Goal: Task Accomplishment & Management: Use online tool/utility

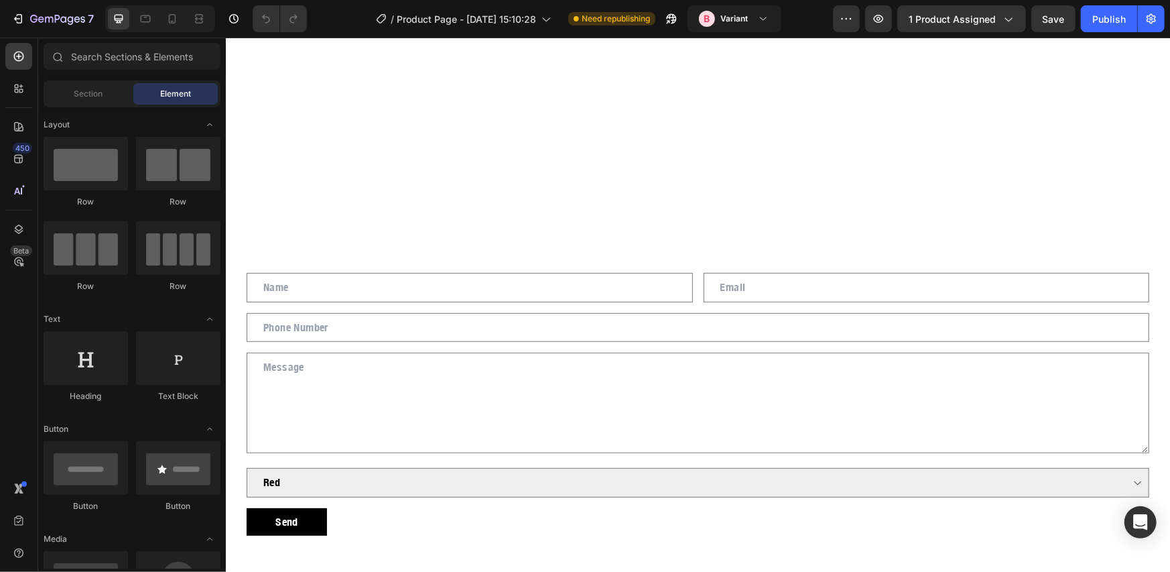
scroll to position [3766, 0]
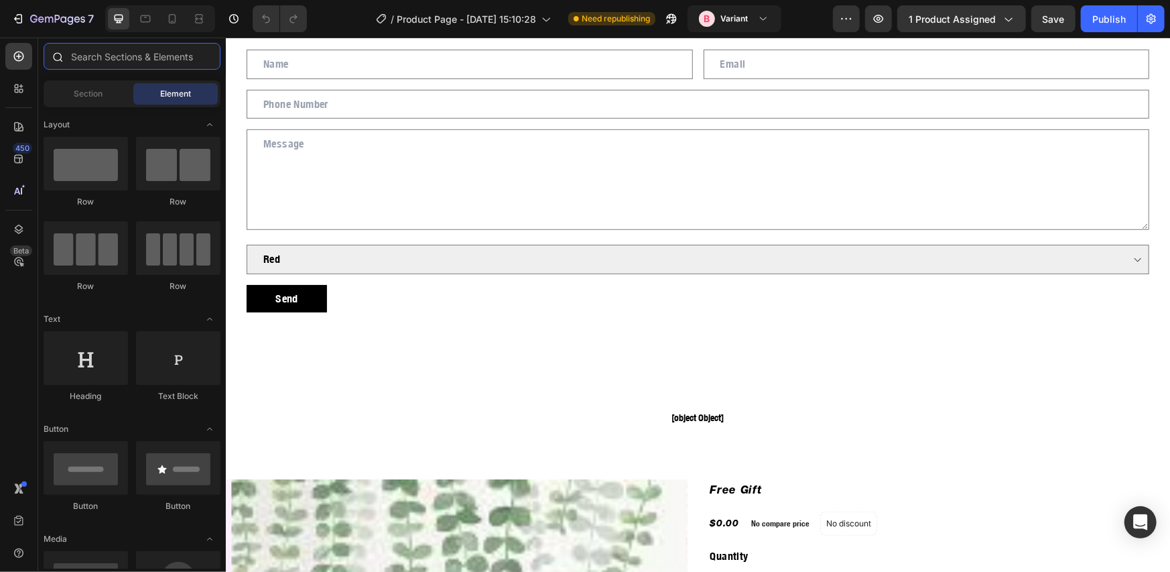
click at [85, 58] on input "text" at bounding box center [132, 56] width 177 height 27
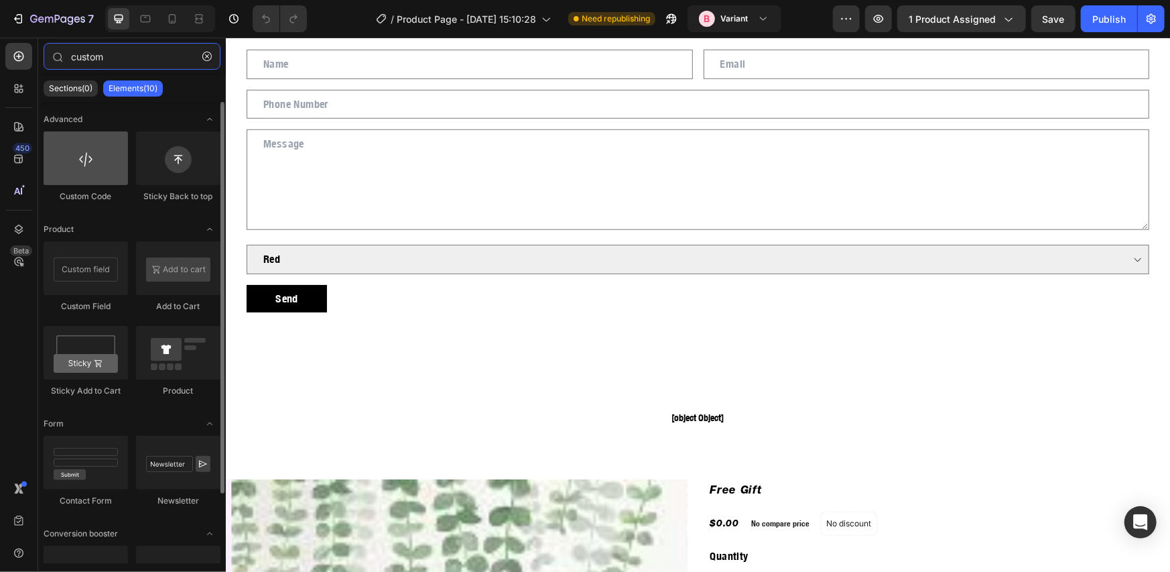
type input "custom"
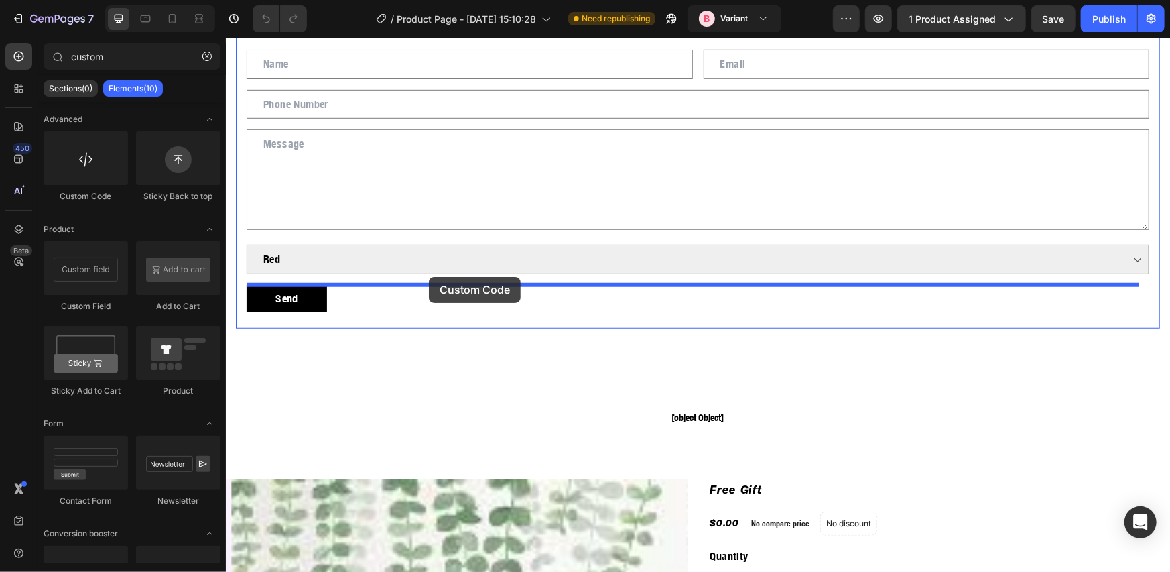
drag, startPoint x: 308, startPoint y: 183, endPoint x: 428, endPoint y: 276, distance: 151.9
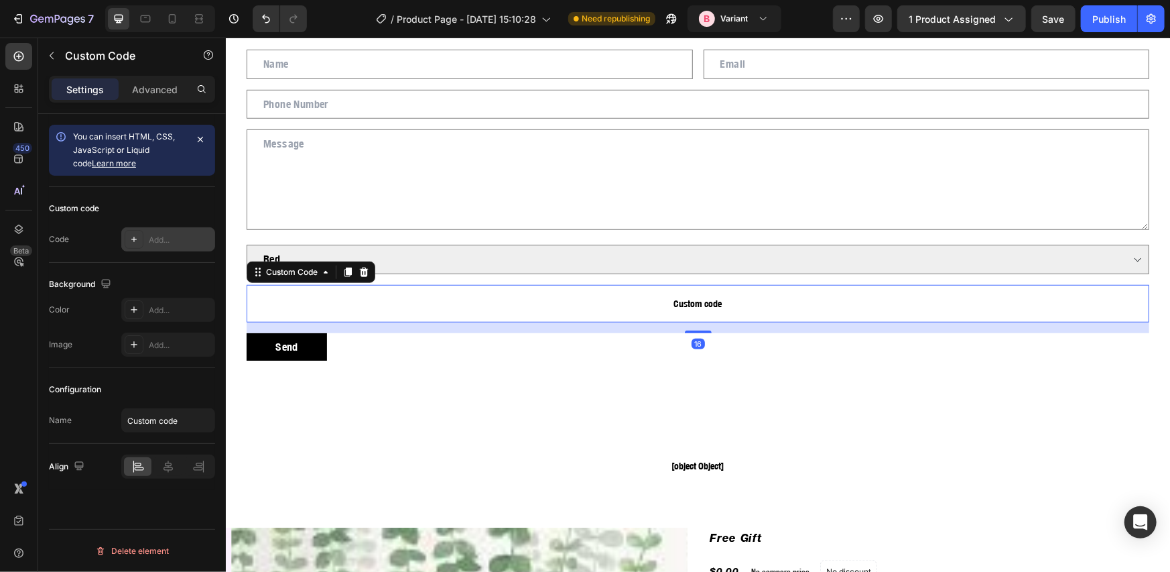
click at [137, 243] on icon at bounding box center [134, 239] width 11 height 11
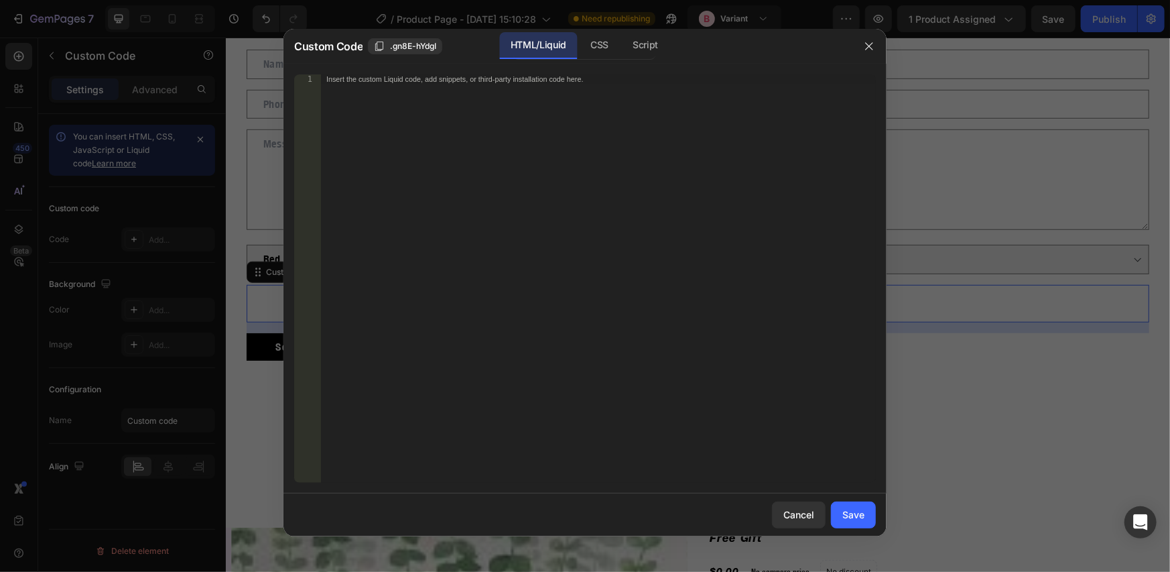
click at [658, 125] on div "Insert the custom Liquid code, add snippets, or third-party installation code h…" at bounding box center [598, 287] width 555 height 427
paste textarea "EJ"
type textarea "EJ"
paste textarea "export default App;"
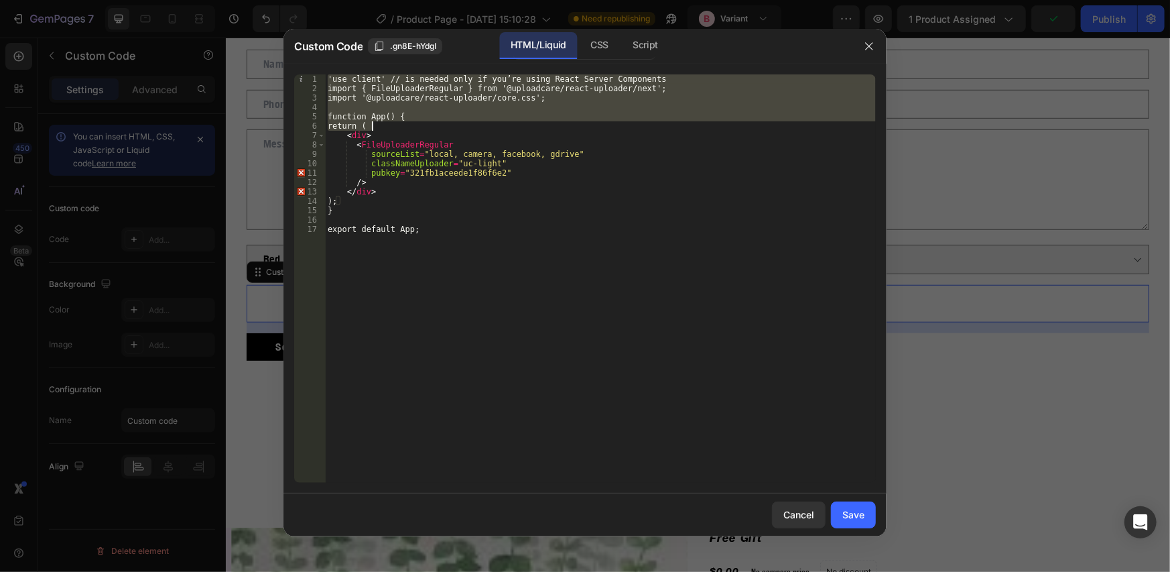
drag, startPoint x: 327, startPoint y: 78, endPoint x: 396, endPoint y: 123, distance: 82.0
click at [396, 123] on div "'use client' // is needed only if you’re using React Server Components import {…" at bounding box center [600, 287] width 551 height 427
type textarea "function App() { return ("
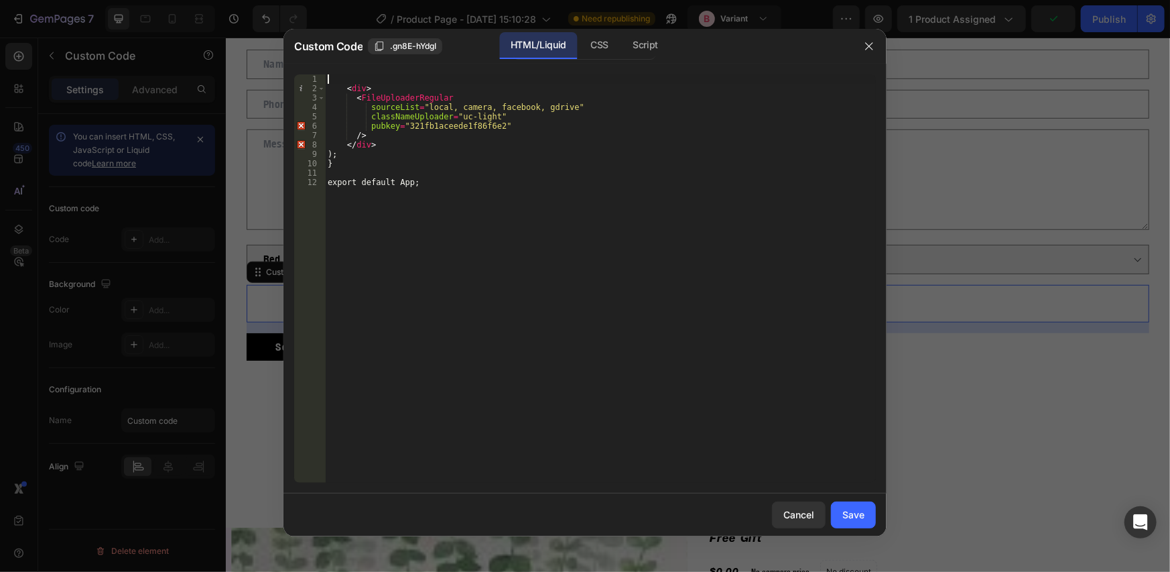
click at [342, 79] on div "< div > < FileUploaderRegular sourceList = "local, camera, facebook, gdrive" cl…" at bounding box center [600, 287] width 551 height 427
click at [342, 86] on div "< div > < FileUploaderRegular sourceList = "local, camera, facebook, gdrive" cl…" at bounding box center [600, 287] width 551 height 427
click at [336, 88] on div "< div > < FileUploaderRegular sourceList = "local, camera, facebook, gdrive" cl…" at bounding box center [600, 287] width 551 height 427
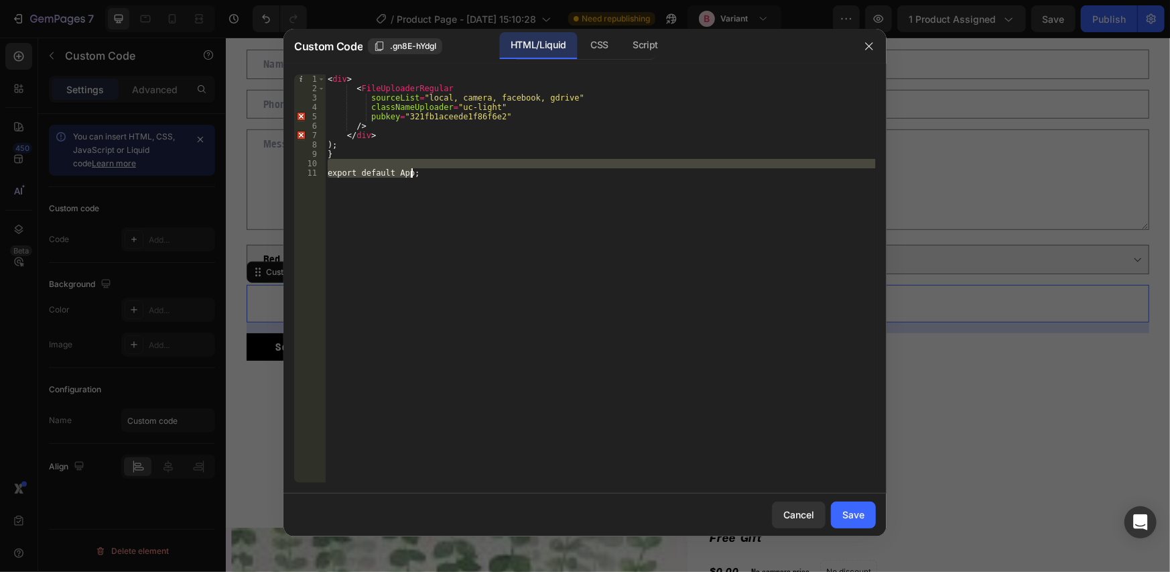
drag, startPoint x: 333, startPoint y: 166, endPoint x: 465, endPoint y: 196, distance: 135.3
click at [465, 196] on div "< div > < FileUploaderRegular sourceList = "local, camera, facebook, gdrive" cl…" at bounding box center [600, 287] width 551 height 427
type textarea "export default App;"
click at [845, 502] on button "Save" at bounding box center [853, 514] width 45 height 27
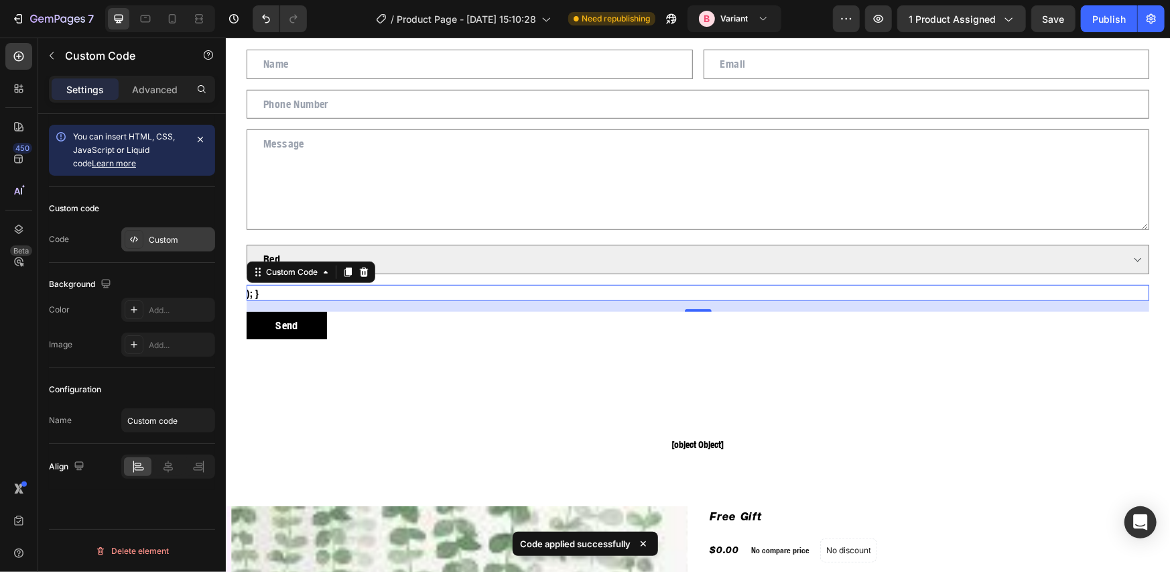
click at [153, 245] on div "Custom" at bounding box center [180, 240] width 63 height 12
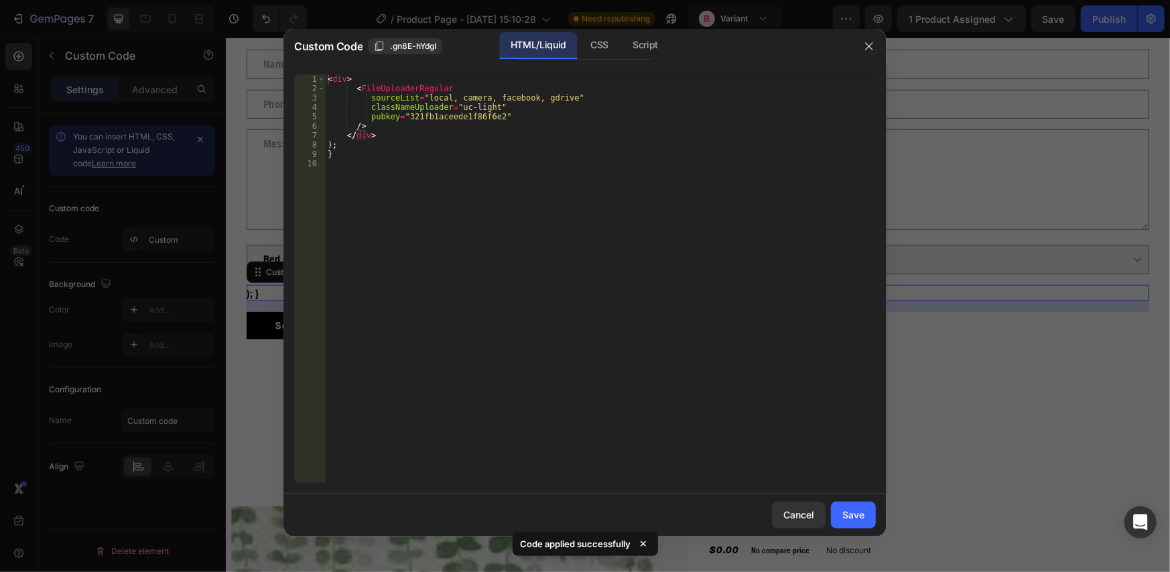
click at [351, 122] on div "< div > < FileUploaderRegular sourceList = "local, camera, facebook, gdrive" cl…" at bounding box center [600, 287] width 551 height 427
type textarea "}"
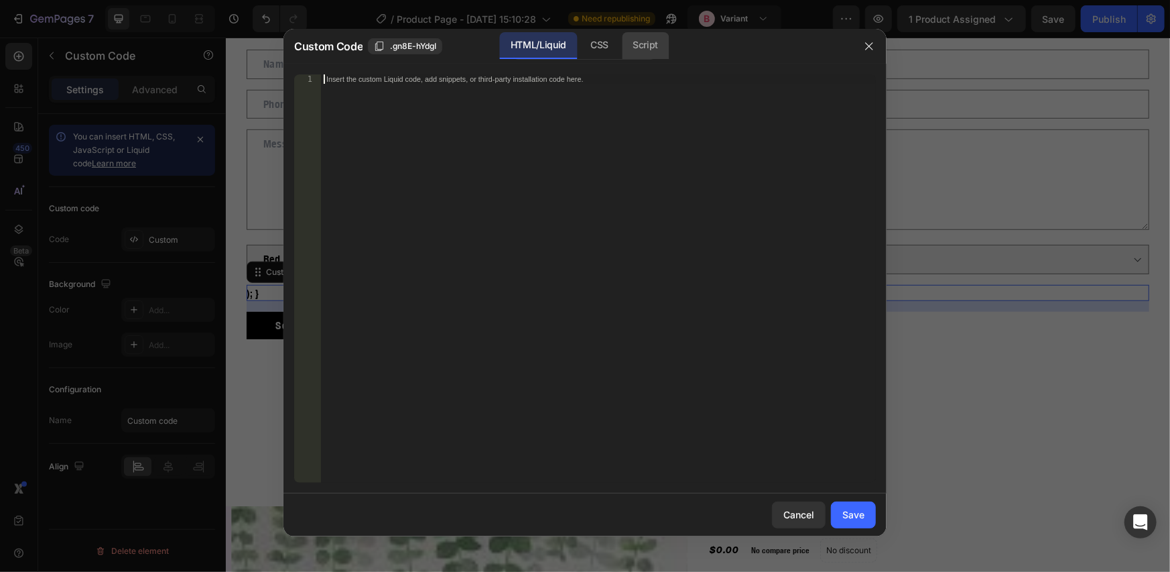
click at [654, 46] on div "Script" at bounding box center [645, 45] width 47 height 27
click at [513, 107] on div "Insert the Javascript code to add interaction and animation to your content her…" at bounding box center [598, 287] width 555 height 427
paste textarea "export default App;"
type textarea "export default App;"
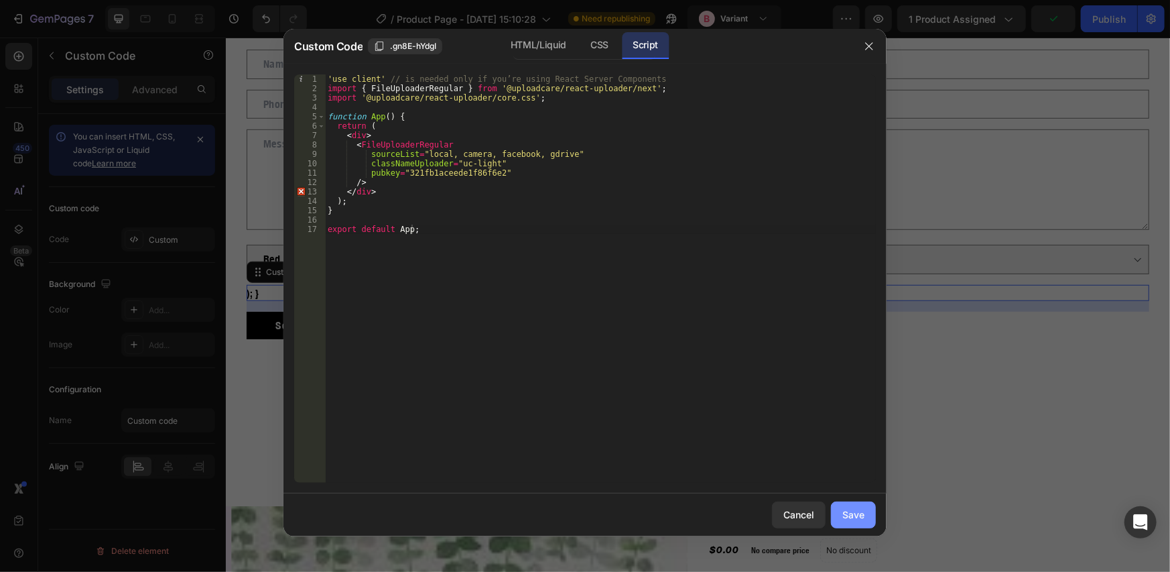
click at [858, 522] on button "Save" at bounding box center [853, 514] width 45 height 27
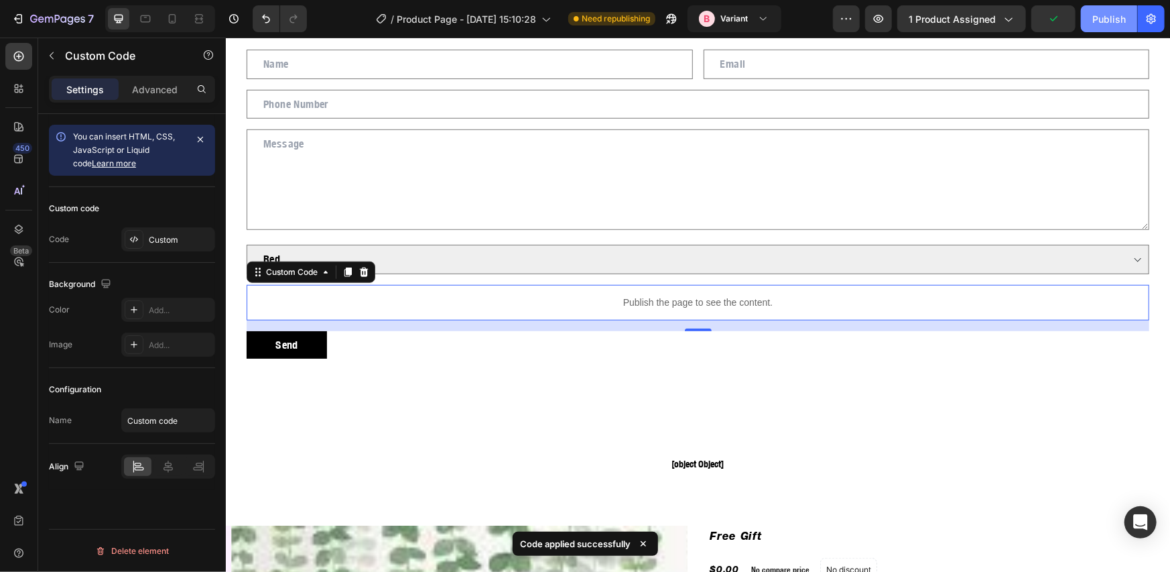
click at [1090, 17] on button "Publish" at bounding box center [1109, 18] width 56 height 27
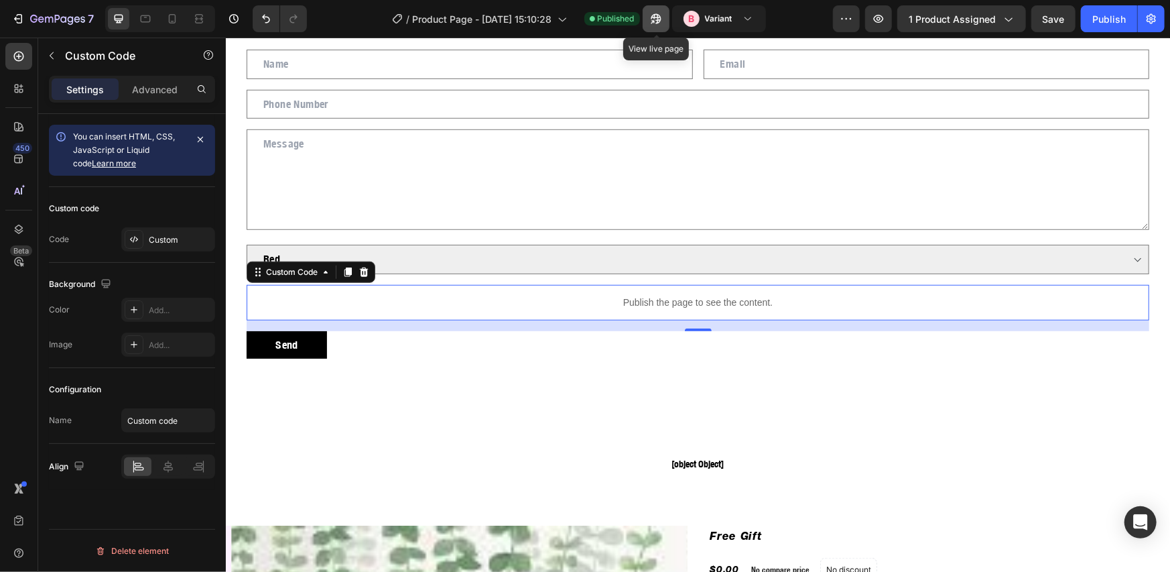
click at [663, 16] on button "button" at bounding box center [656, 18] width 27 height 27
click at [647, 27] on button "button" at bounding box center [656, 18] width 27 height 27
click at [171, 237] on div "Custom" at bounding box center [180, 240] width 63 height 12
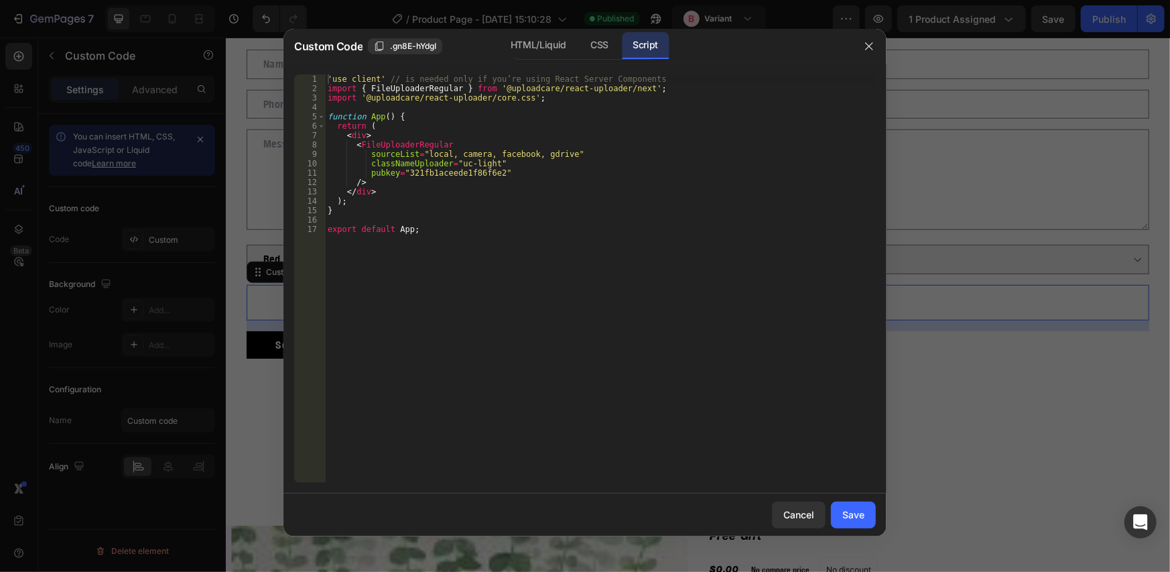
click at [608, 122] on div "'use client' // is needed only if you’re using React Server Components import {…" at bounding box center [600, 287] width 551 height 427
type textarea "export default App;"
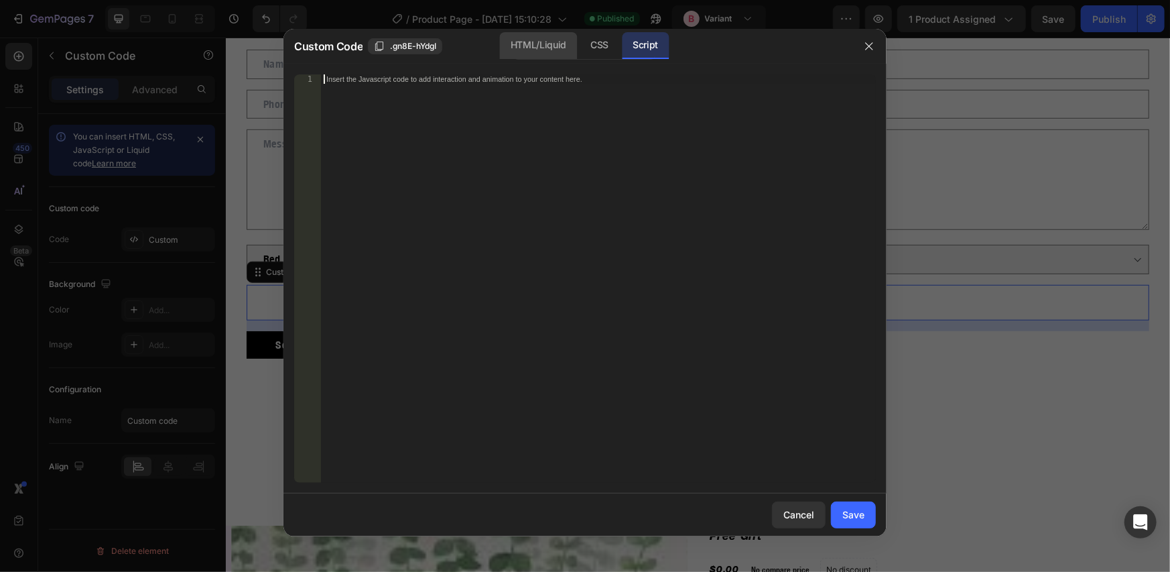
click at [580, 40] on div "HTML/Liquid" at bounding box center [600, 45] width 40 height 27
click at [399, 105] on div "Insert the custom Liquid code, add snippets, or third-party installation code h…" at bounding box center [598, 287] width 555 height 427
paste textarea "export default App;"
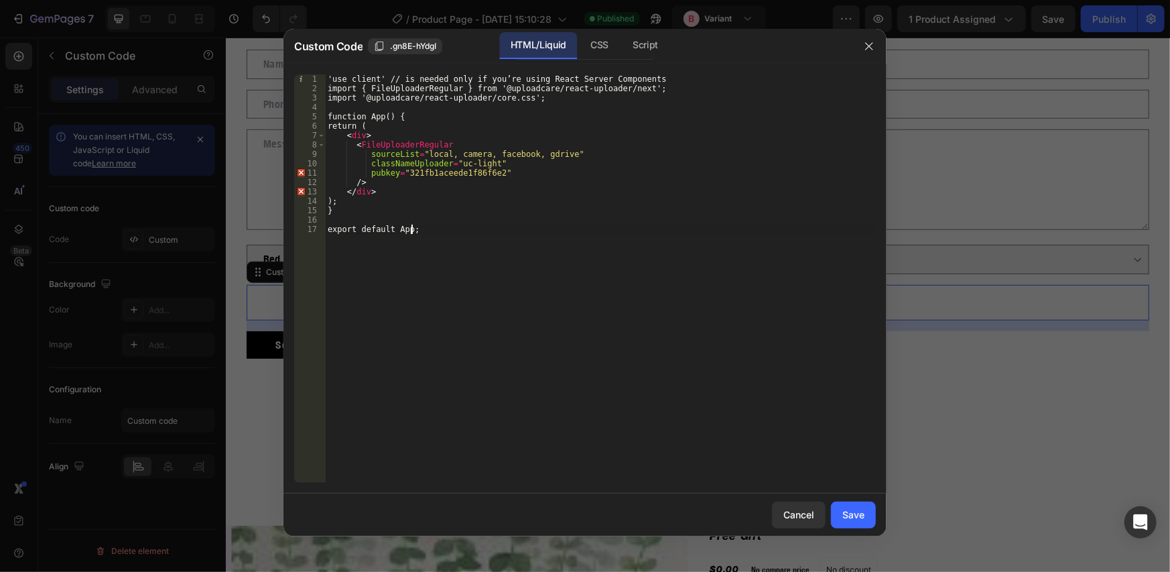
type textarea "export default App;"
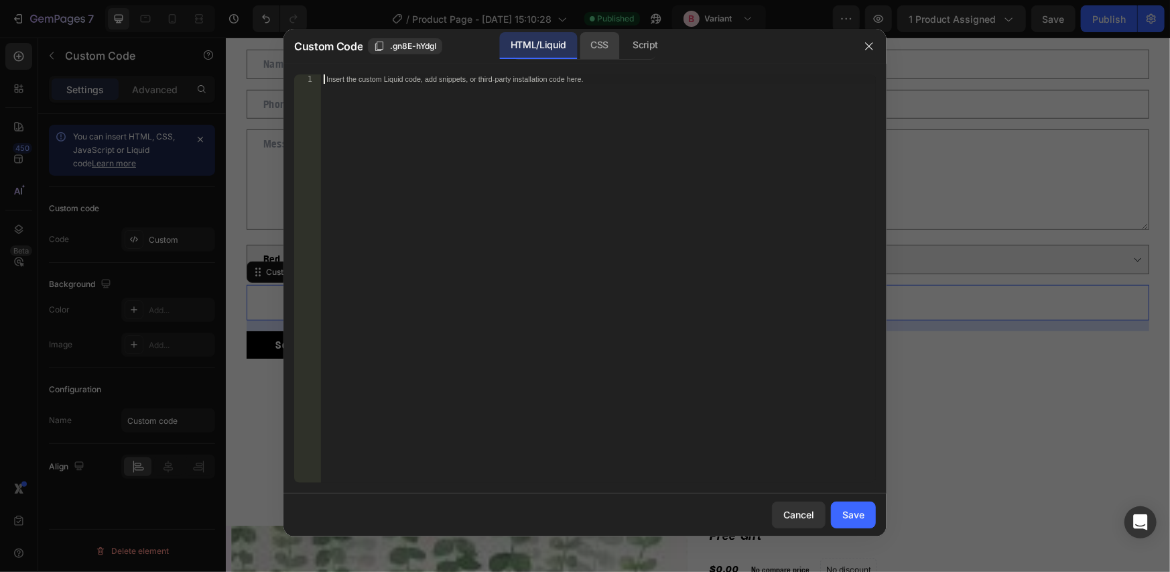
click at [622, 53] on div "CSS" at bounding box center [645, 45] width 47 height 27
click at [512, 92] on div "Insert the CSS code to style your content here." at bounding box center [598, 287] width 555 height 427
paste textarea "export default App;"
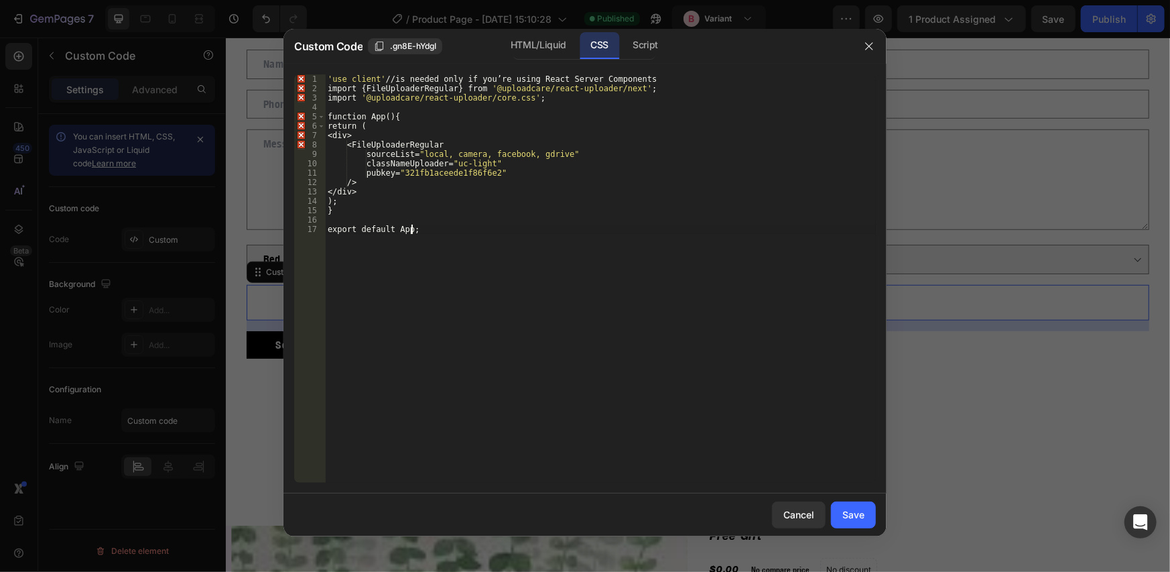
type textarea "export default App;"
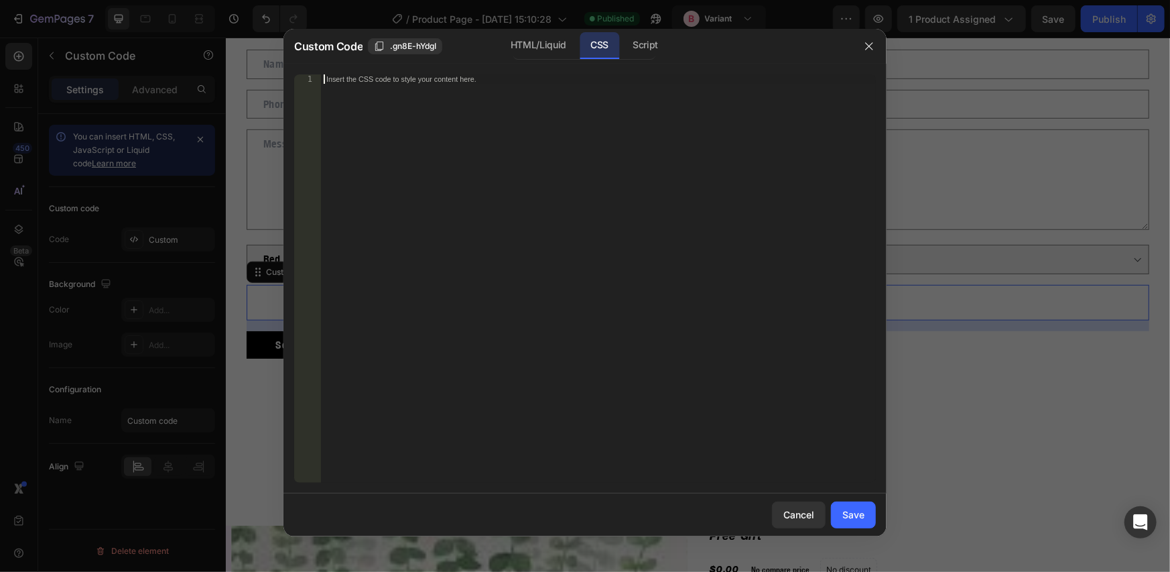
click at [496, 69] on div "1 Insert the CSS code to style your content here. ההההההההההההההההההההההההההההה…" at bounding box center [584, 279] width 603 height 430
click at [541, 44] on div "HTML/Liquid" at bounding box center [538, 45] width 77 height 27
click at [502, 76] on div "Insert the custom Liquid code, add snippets, or third-party installation code h…" at bounding box center [570, 78] width 488 height 9
paste textarea "export default App;"
type textarea "export default App;"
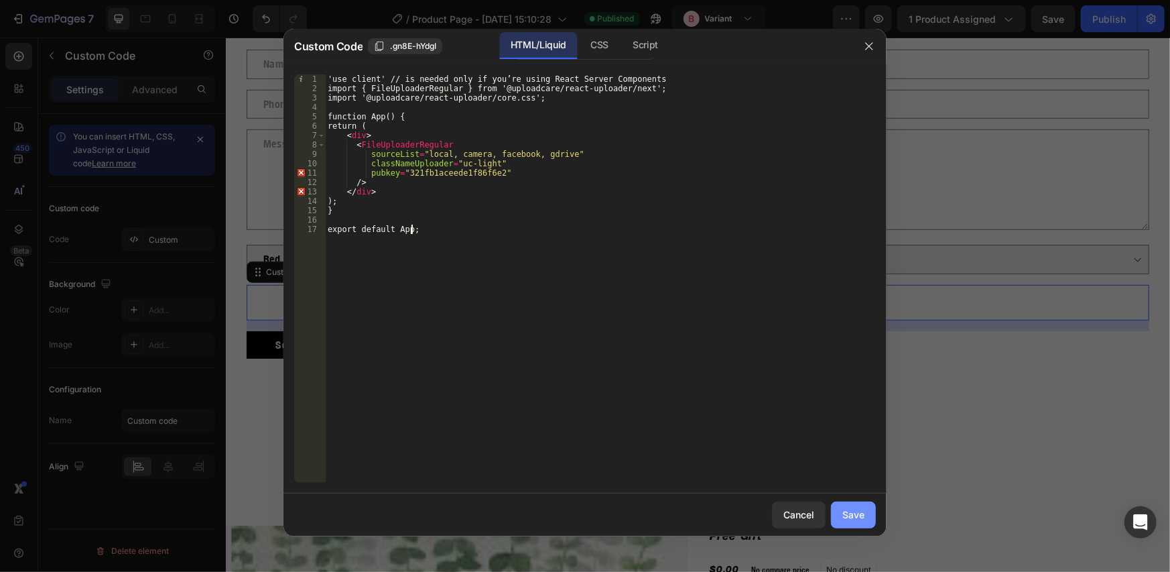
click at [848, 510] on div "Save" at bounding box center [853, 514] width 22 height 14
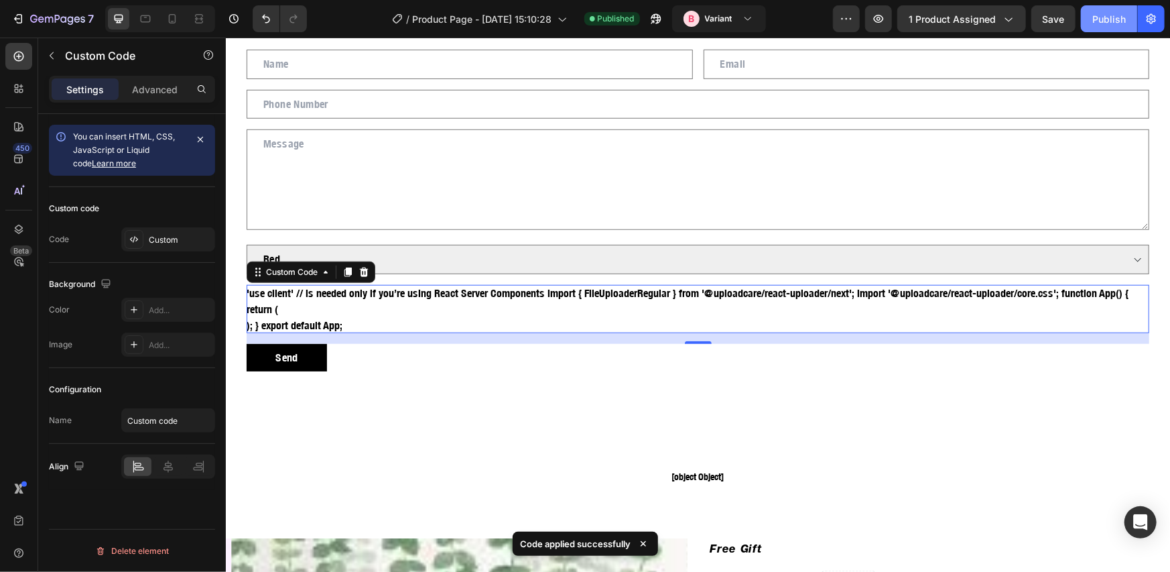
click at [1113, 24] on div "Publish" at bounding box center [1109, 19] width 34 height 14
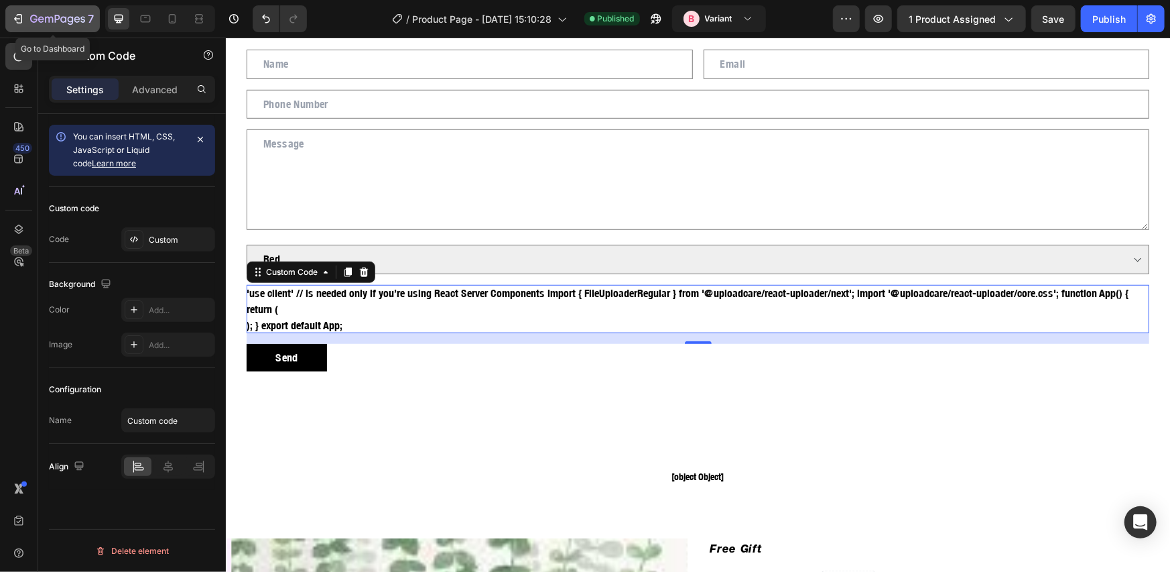
click at [88, 21] on p "7" at bounding box center [91, 19] width 6 height 16
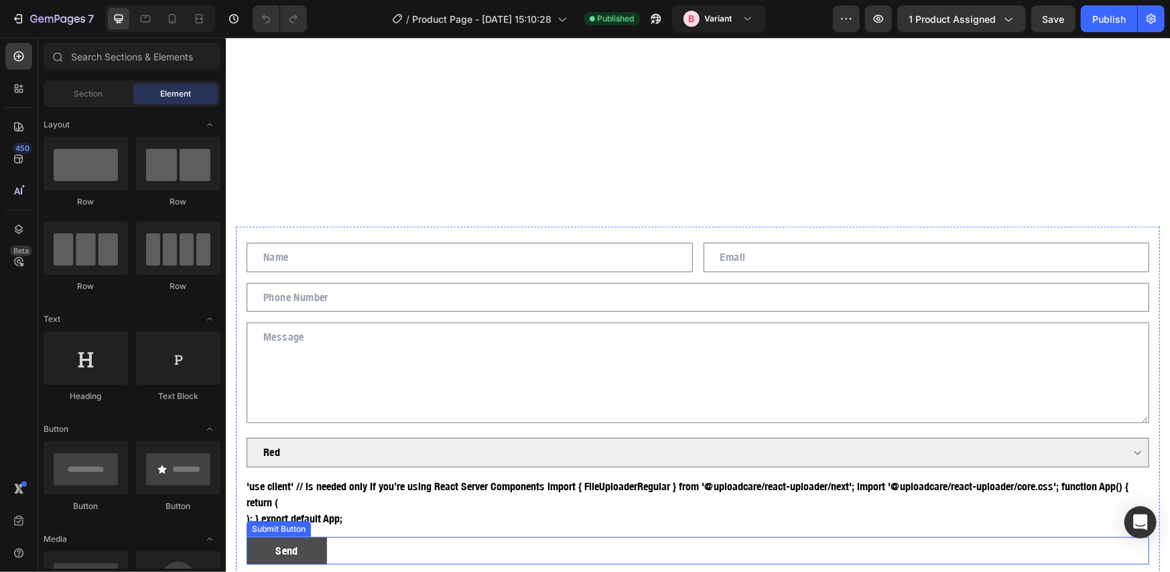
scroll to position [3797, 0]
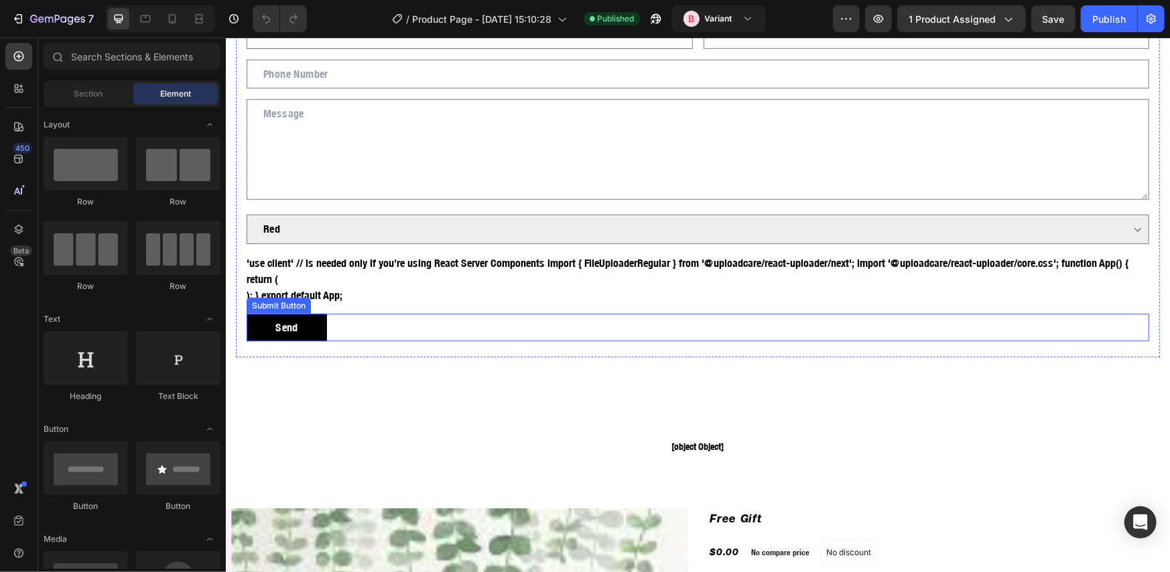
click at [306, 303] on div "Submit Button" at bounding box center [278, 305] width 59 height 12
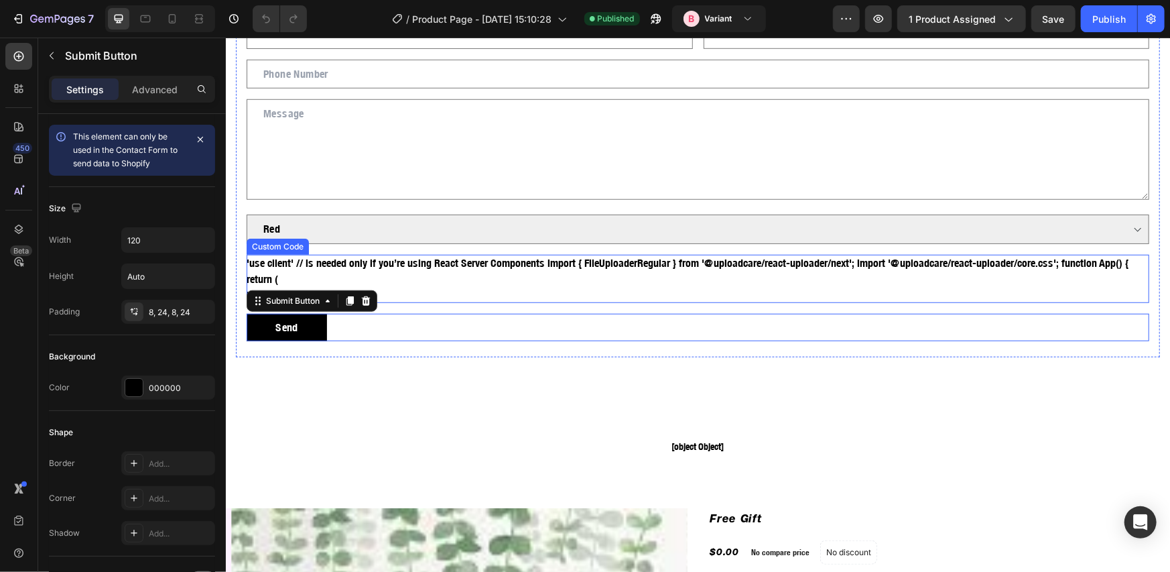
click at [328, 269] on div "'use client' // is needed only if you’re using React Server Components import {…" at bounding box center [697, 278] width 903 height 48
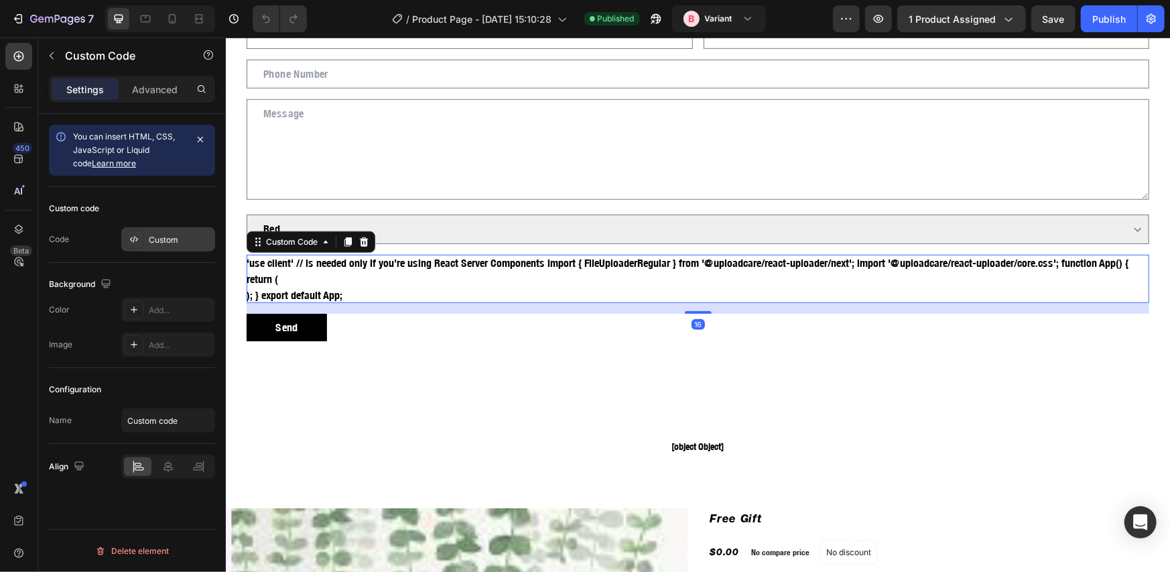
click at [155, 239] on div "Custom" at bounding box center [180, 240] width 63 height 12
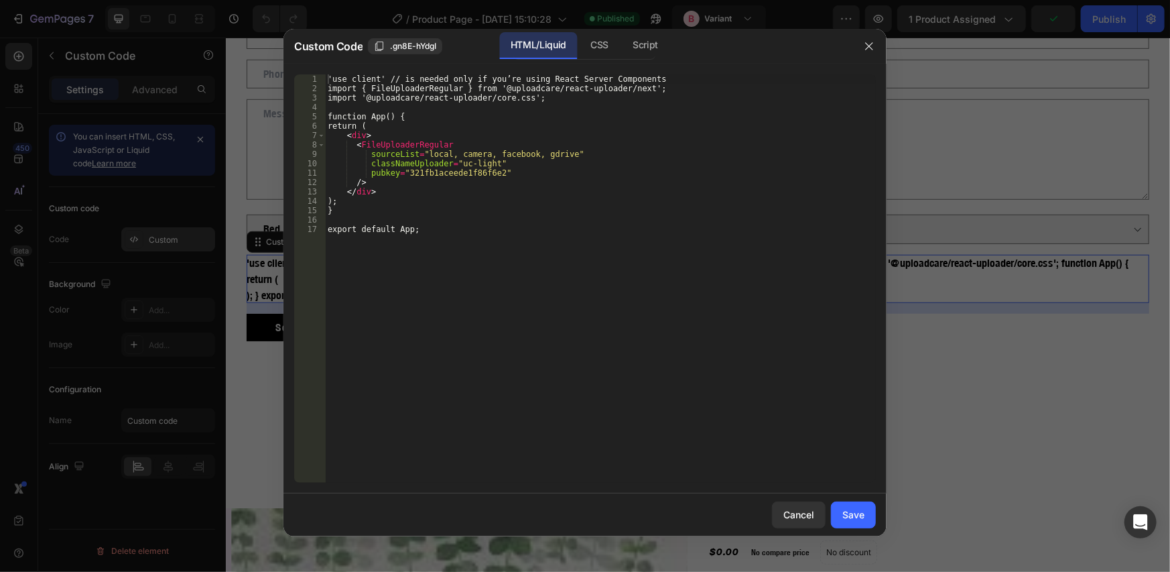
click at [482, 109] on div "'use client' // is needed only if you’re using React Server Components import {…" at bounding box center [600, 287] width 551 height 427
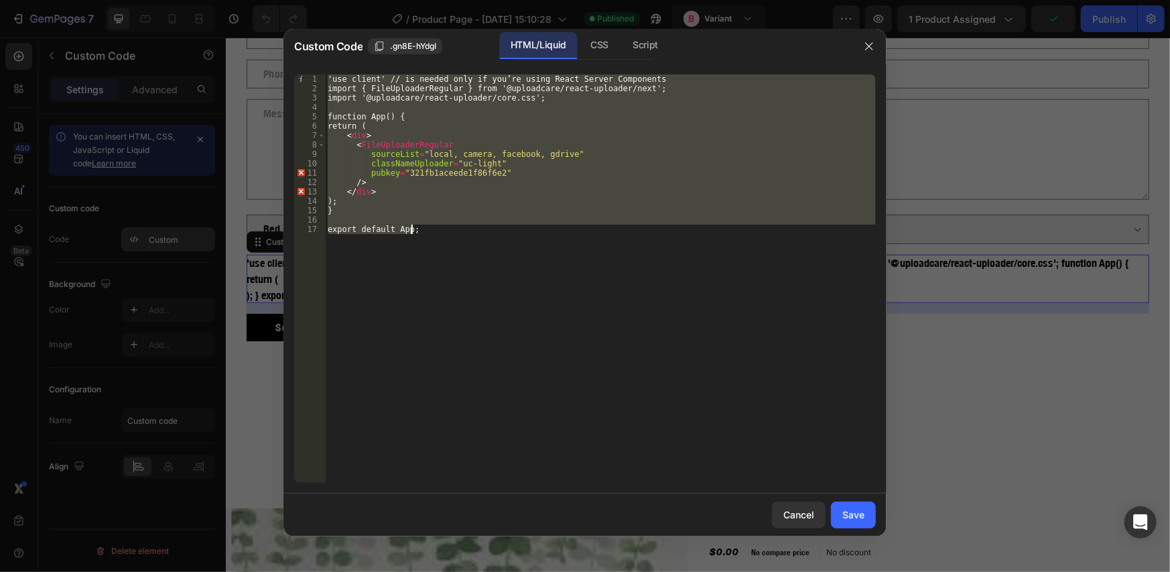
paste textarea "</script>"
type textarea "</script>"
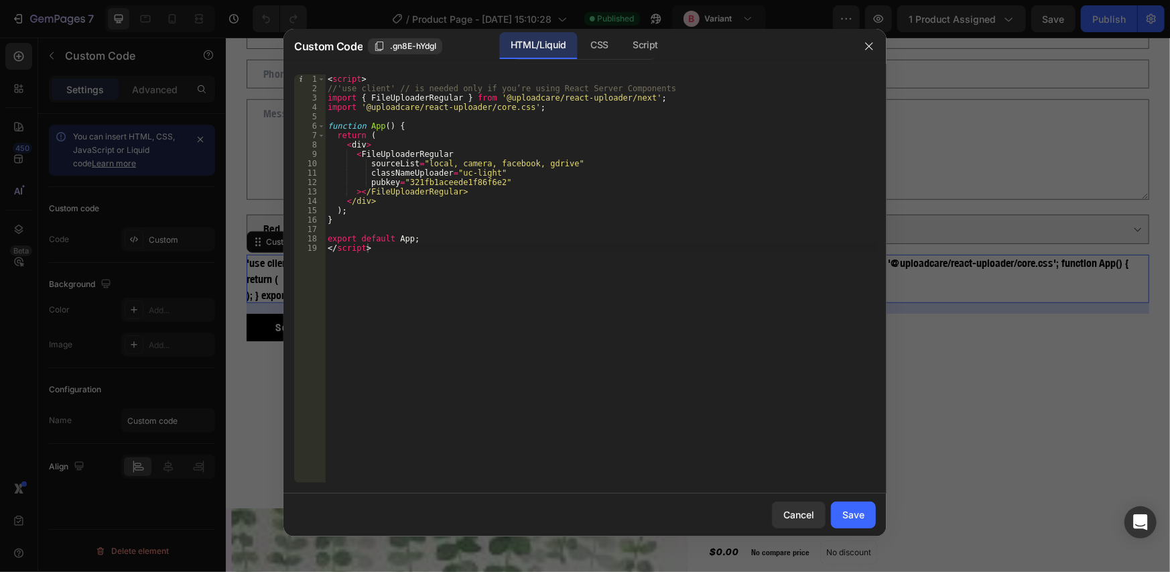
drag, startPoint x: 838, startPoint y: 506, endPoint x: 966, endPoint y: 297, distance: 245.1
click at [838, 506] on button "Save" at bounding box center [853, 514] width 45 height 27
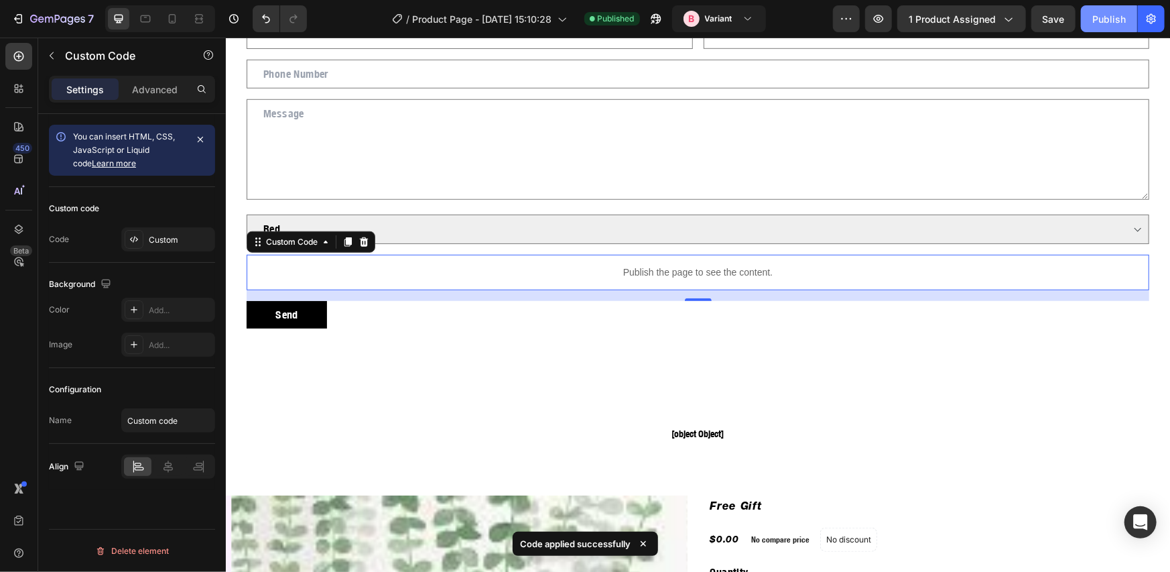
click at [1093, 22] on div "Publish" at bounding box center [1109, 19] width 34 height 14
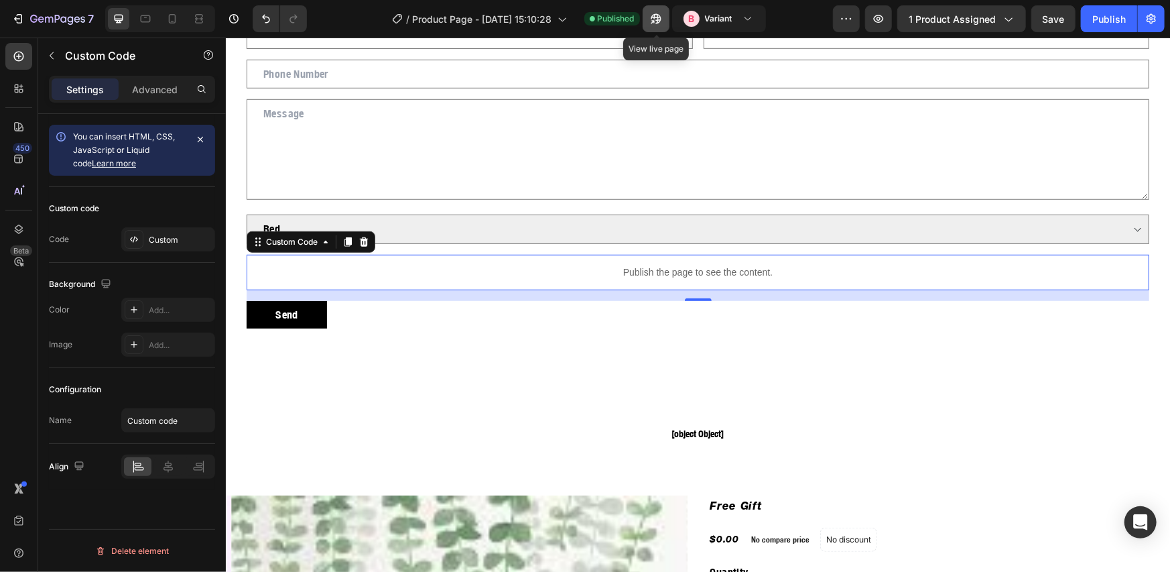
click at [659, 26] on button "button" at bounding box center [656, 18] width 27 height 27
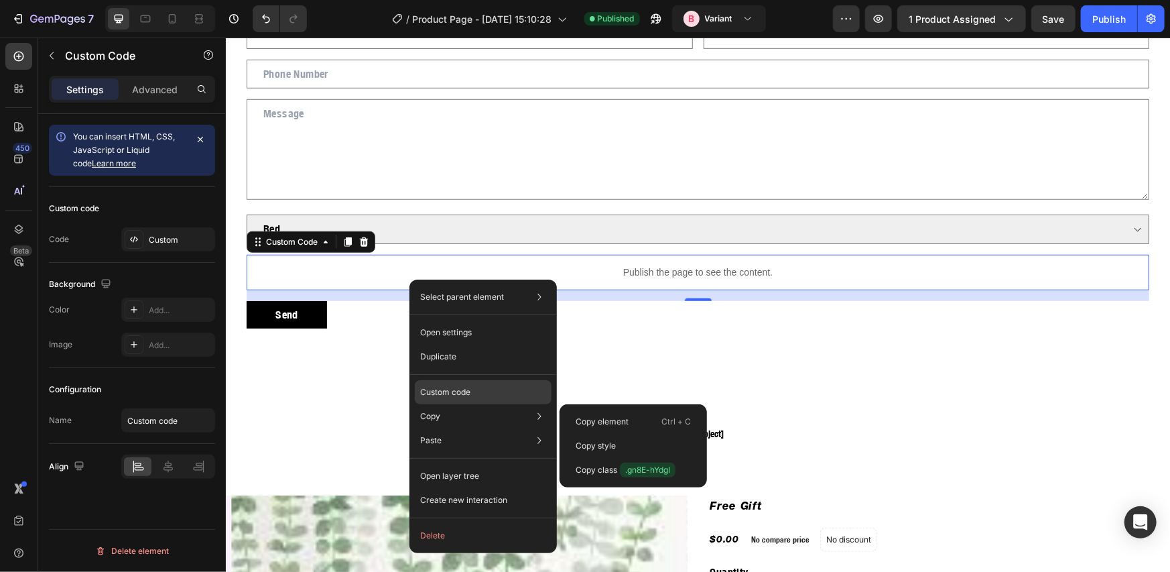
click at [449, 397] on p "Custom code" at bounding box center [445, 392] width 50 height 12
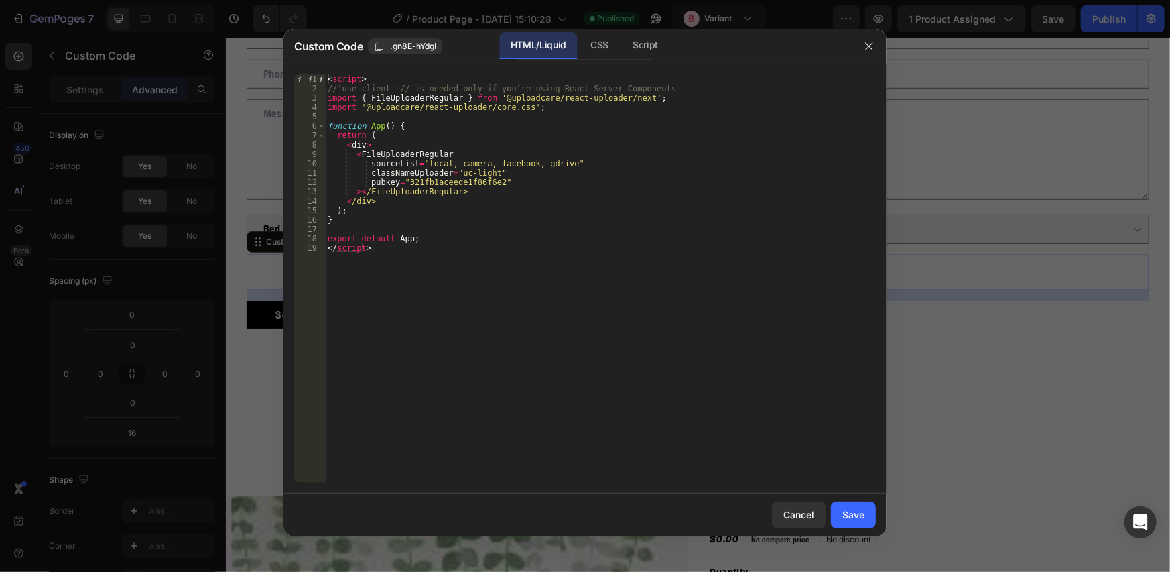
click at [335, 82] on div "< script > //'use client' // is needed only if you’re using React Server Compon…" at bounding box center [600, 287] width 551 height 427
click at [336, 87] on div "< script > //'use client' // is needed only if you’re using React Server Compon…" at bounding box center [600, 287] width 551 height 427
type textarea "'use client' // is needed only if you’re using React Server Components"
click at [854, 517] on div "Save" at bounding box center [853, 514] width 22 height 14
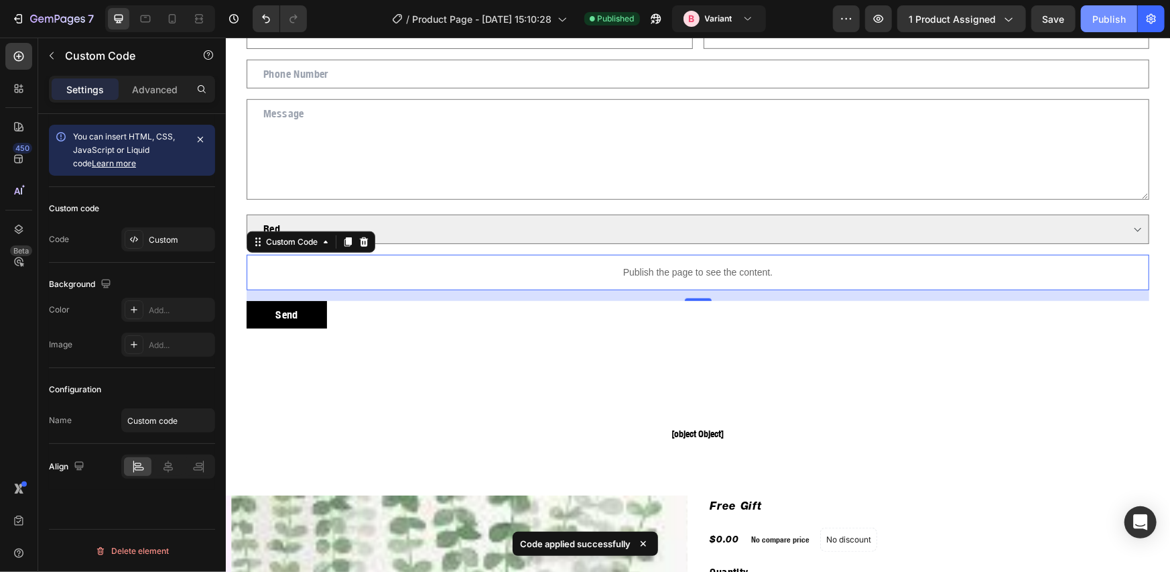
click at [1104, 23] on div "Publish" at bounding box center [1109, 19] width 34 height 14
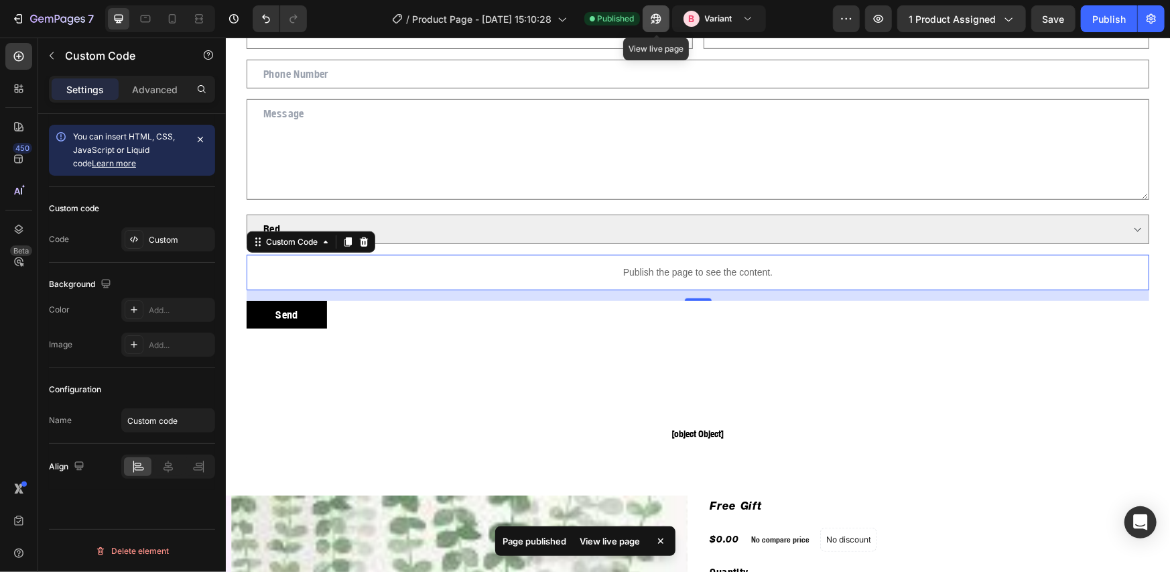
click at [654, 9] on button "button" at bounding box center [656, 18] width 27 height 27
